Goal: Transaction & Acquisition: Purchase product/service

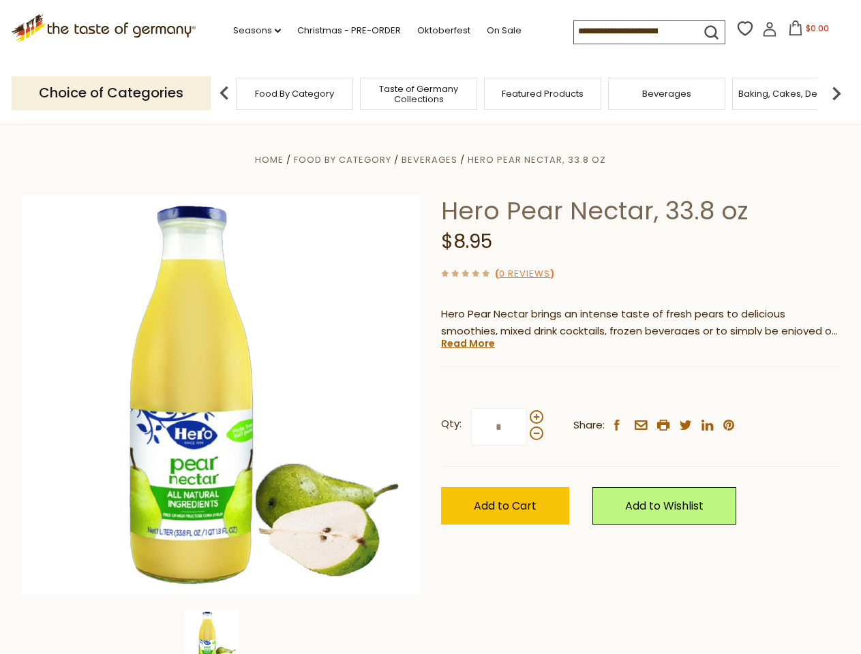
click at [430, 327] on div "Home Food By Category [GEOGRAPHIC_DATA] Hero Pear Nectar, 33.8 oz Hero Pear Nec…" at bounding box center [431, 413] width 838 height 525
click at [252, 31] on link "Seasons dropdown_arrow" at bounding box center [257, 30] width 48 height 15
click at [633, 31] on input at bounding box center [631, 30] width 115 height 19
click at [806, 32] on span "$0.00" at bounding box center [817, 28] width 23 height 12
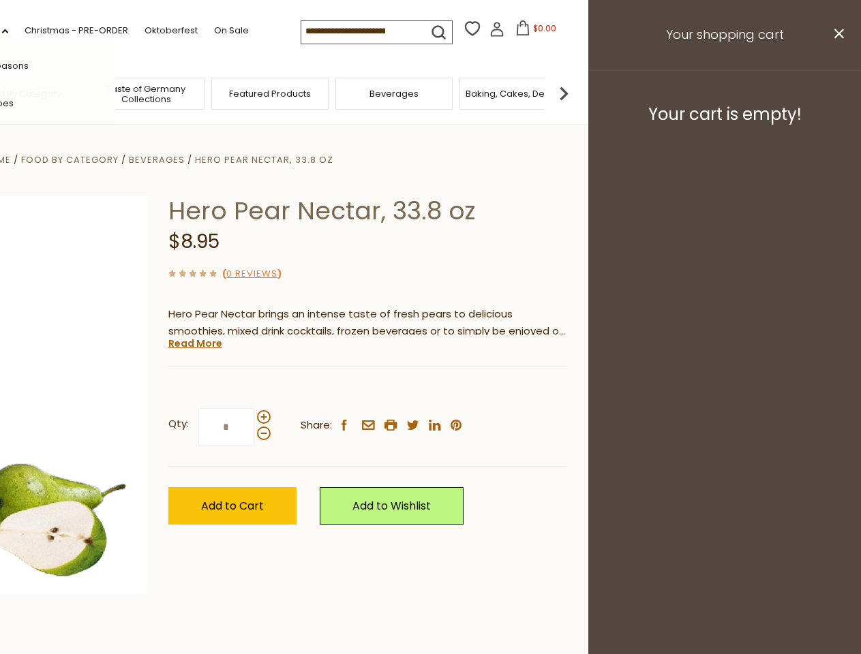
click at [115, 93] on div "All Seasons Recipes Game Day [DATE] [DATE] [DATE][PERSON_NAME] [DATE] Springfes…" at bounding box center [37, 327] width 155 height 578
click at [577, 93] on img at bounding box center [563, 93] width 27 height 27
click at [430, 389] on div "Qty: * Share: facebook email printer twitter linkedin pinterest" at bounding box center [367, 427] width 399 height 79
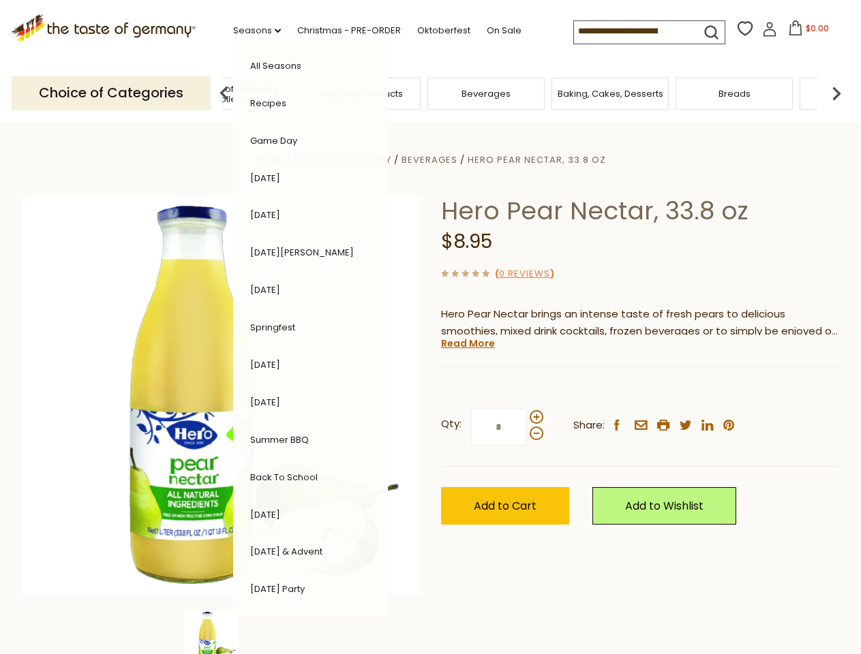
click at [221, 633] on img at bounding box center [211, 638] width 55 height 55
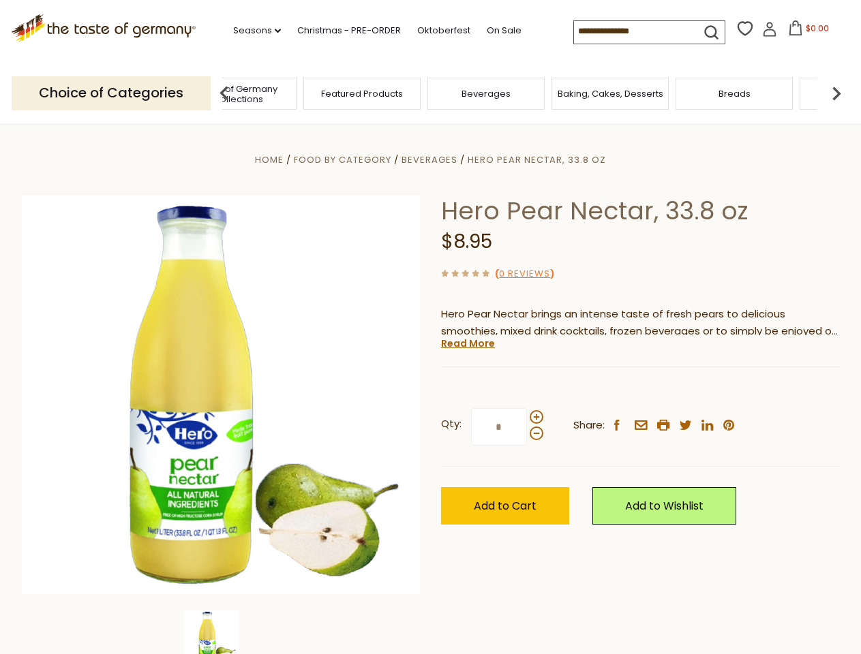
click at [221, 633] on img at bounding box center [211, 638] width 55 height 55
click at [467, 344] on link "Read More" at bounding box center [468, 344] width 54 height 14
